Goal: Task Accomplishment & Management: Use online tool/utility

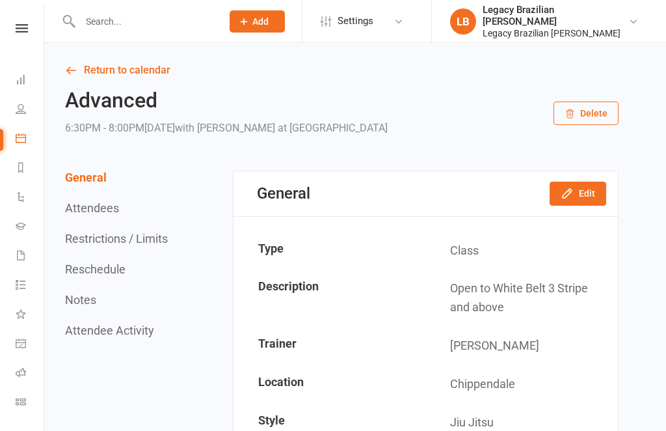
click at [23, 31] on icon at bounding box center [22, 28] width 12 height 8
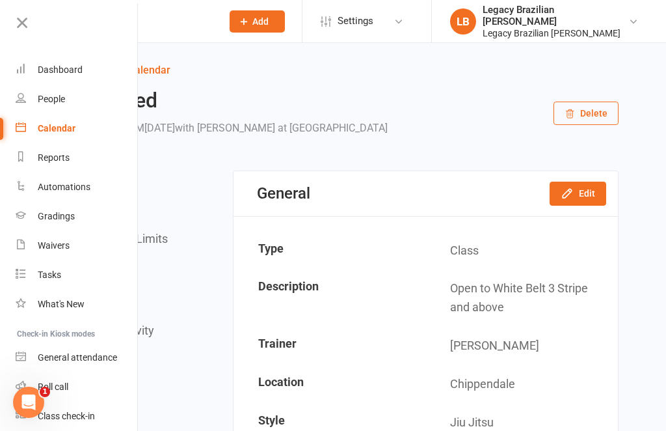
click at [85, 379] on link "Roll call" at bounding box center [77, 386] width 123 height 29
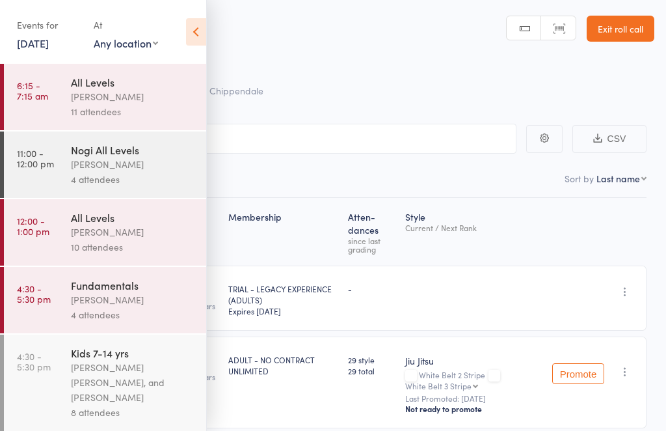
click at [195, 18] on icon at bounding box center [196, 31] width 20 height 27
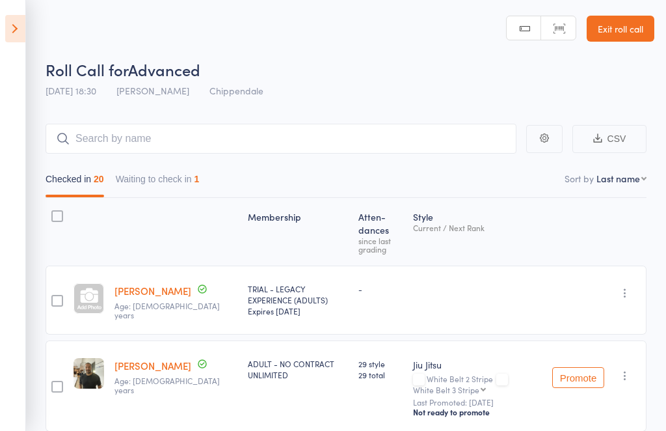
click at [36, 44] on header "Roll Call for Advanced 13 Oct 18:30 Ricardo Laffranchi Chippendale Manual searc…" at bounding box center [333, 52] width 666 height 104
click at [22, 38] on icon at bounding box center [15, 28] width 20 height 27
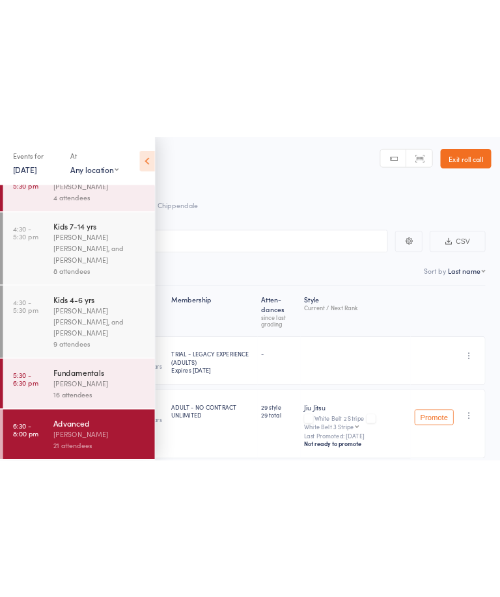
scroll to position [245, 0]
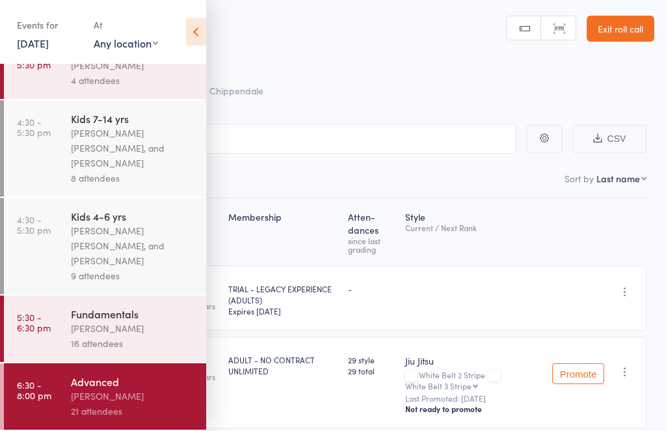
click at [124, 336] on div "16 attendees" at bounding box center [133, 343] width 124 height 15
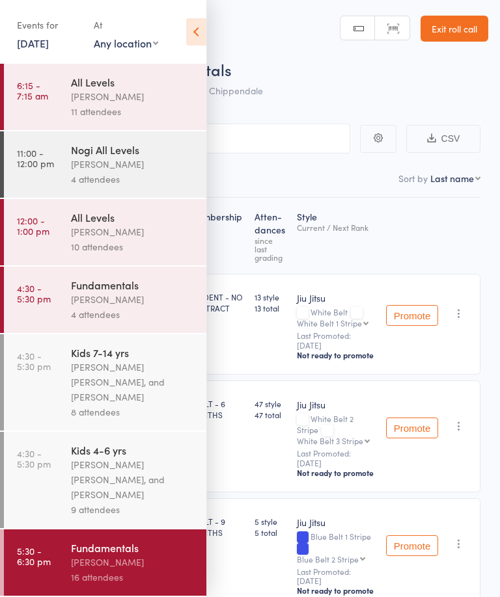
click at [202, 26] on icon at bounding box center [196, 31] width 20 height 27
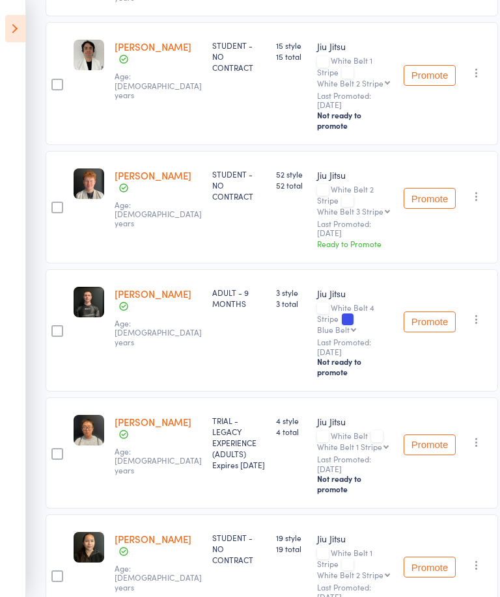
scroll to position [1461, 0]
